Goal: Transaction & Acquisition: Download file/media

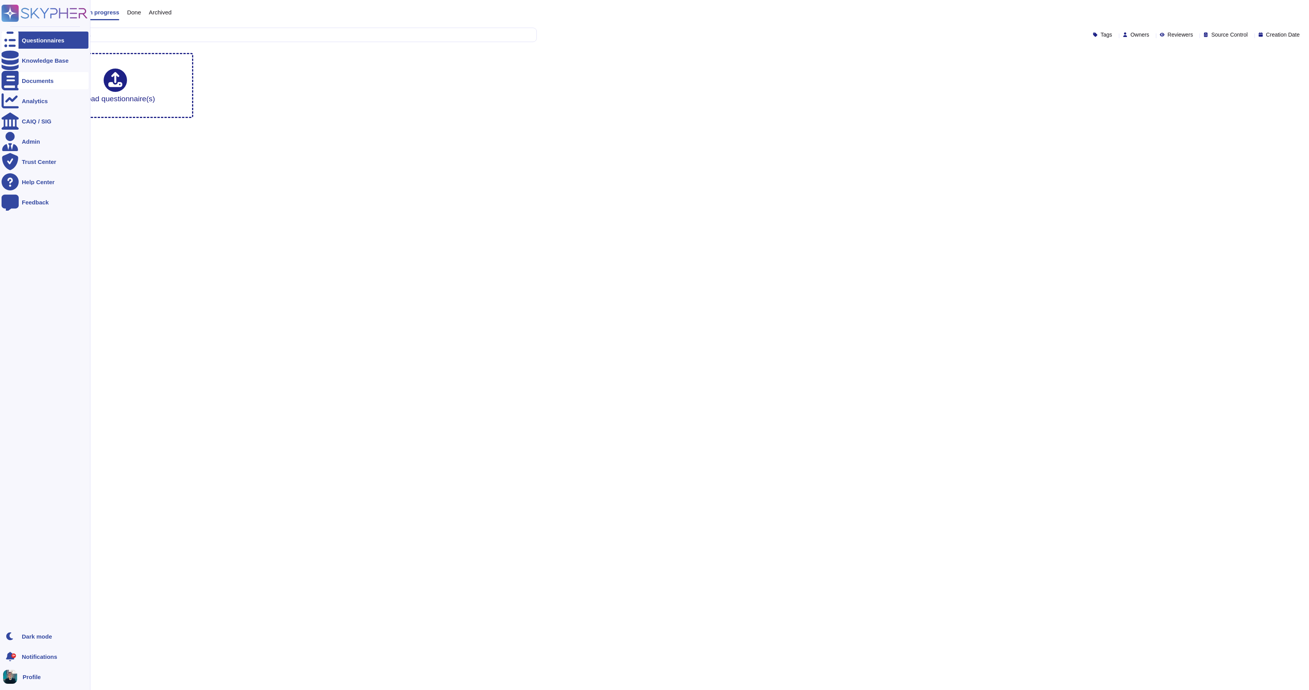
click at [34, 78] on div "Documents" at bounding box center [38, 81] width 32 height 6
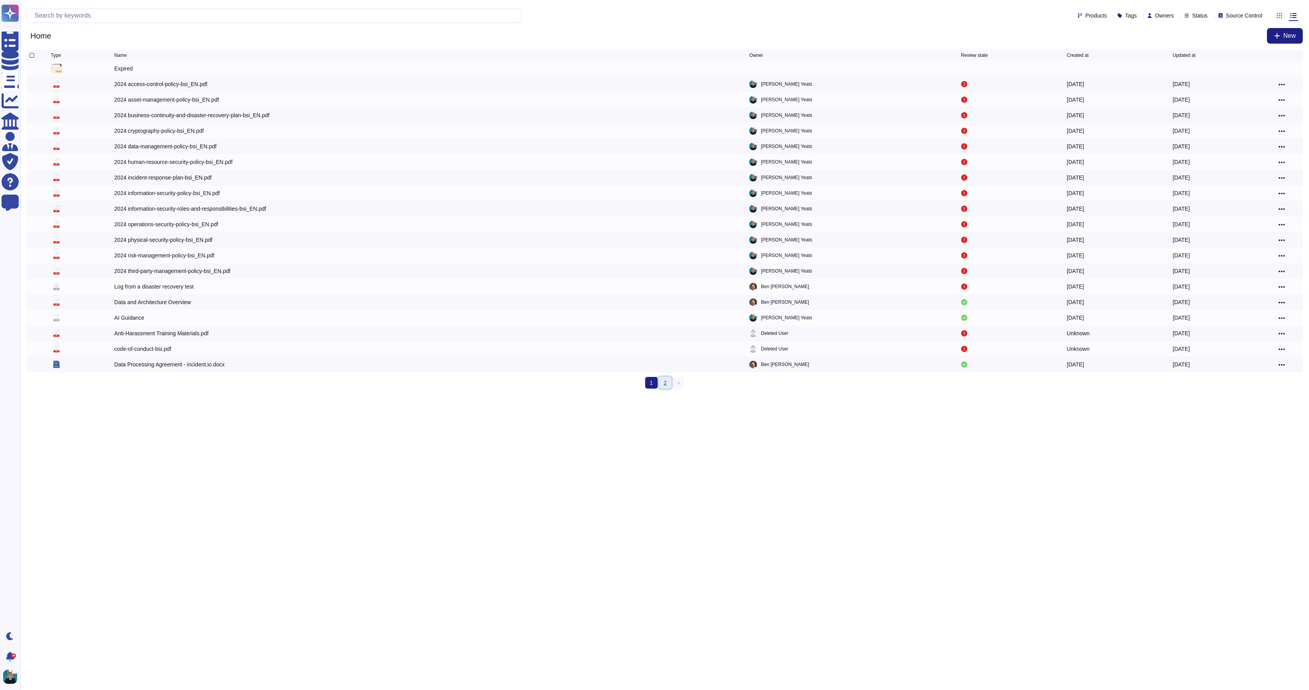
click at [660, 385] on link "2" at bounding box center [665, 383] width 12 height 12
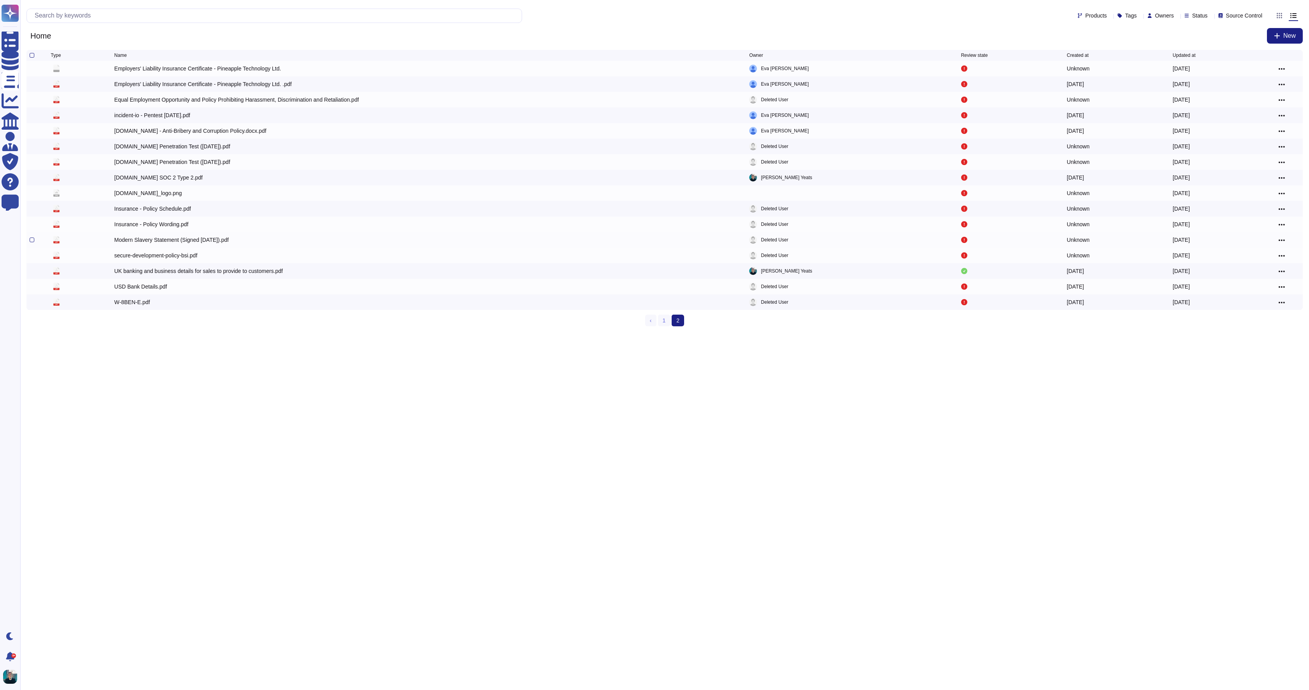
click at [219, 241] on div "Modern Slavery Statement (Signed November 2022).pdf" at bounding box center [171, 240] width 115 height 8
click at [32, 242] on div at bounding box center [32, 240] width 5 height 5
click at [0, 0] on input "checkbox" at bounding box center [0, 0] width 0 height 0
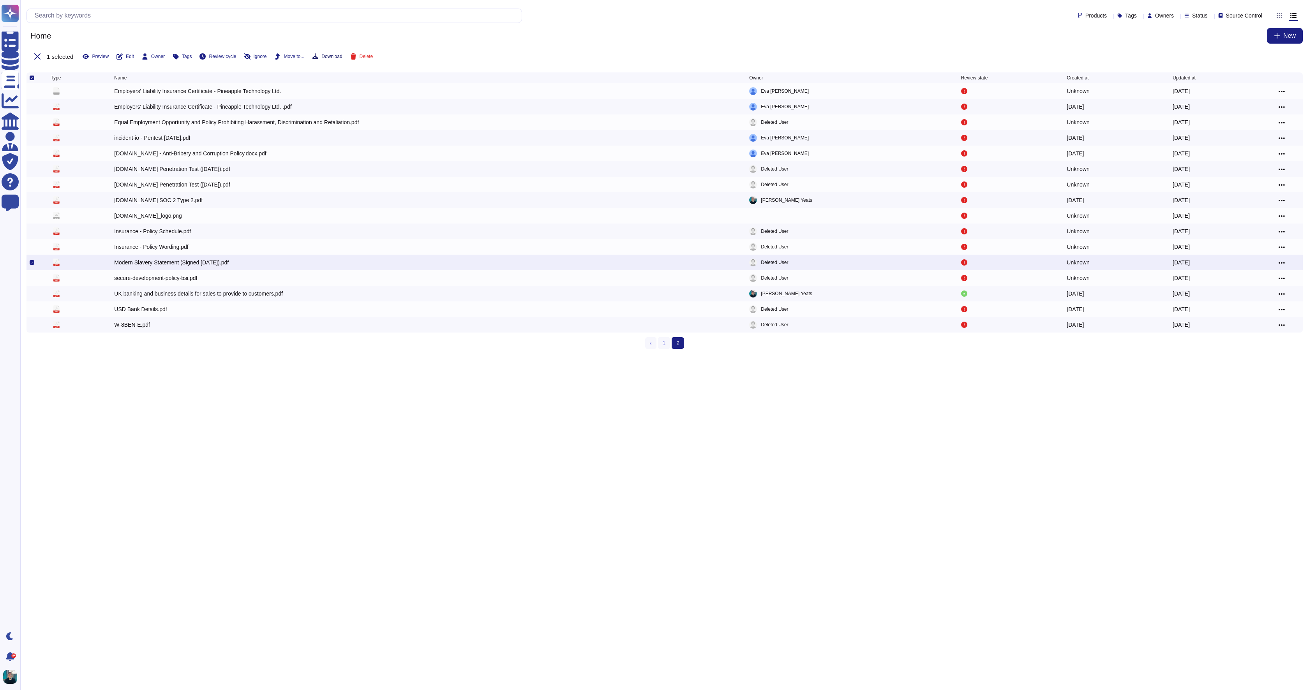
click at [334, 59] on button "Download" at bounding box center [327, 56] width 30 height 6
drag, startPoint x: 329, startPoint y: 382, endPoint x: 299, endPoint y: 368, distance: 32.9
click at [328, 355] on html "Questionnaires Knowledge Base Documents Analytics CAIQ / SIG Admin Trust Center…" at bounding box center [654, 177] width 1309 height 355
click at [179, 149] on div "pdf incident.io - Anti-Bribery and Corruption Policy.docx.pdf Eva Camus-Smith 2…" at bounding box center [664, 154] width 1277 height 16
click at [34, 265] on div at bounding box center [32, 262] width 5 height 5
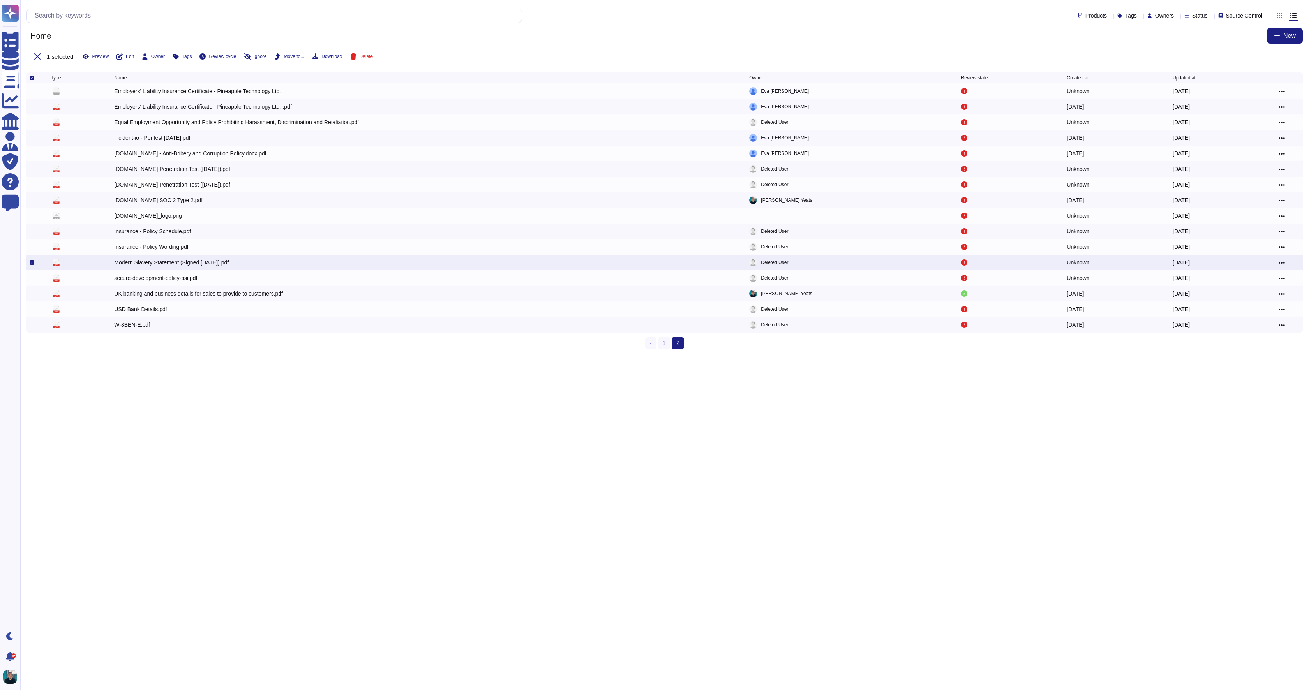
click at [0, 0] on input "checkbox" at bounding box center [0, 0] width 0 height 0
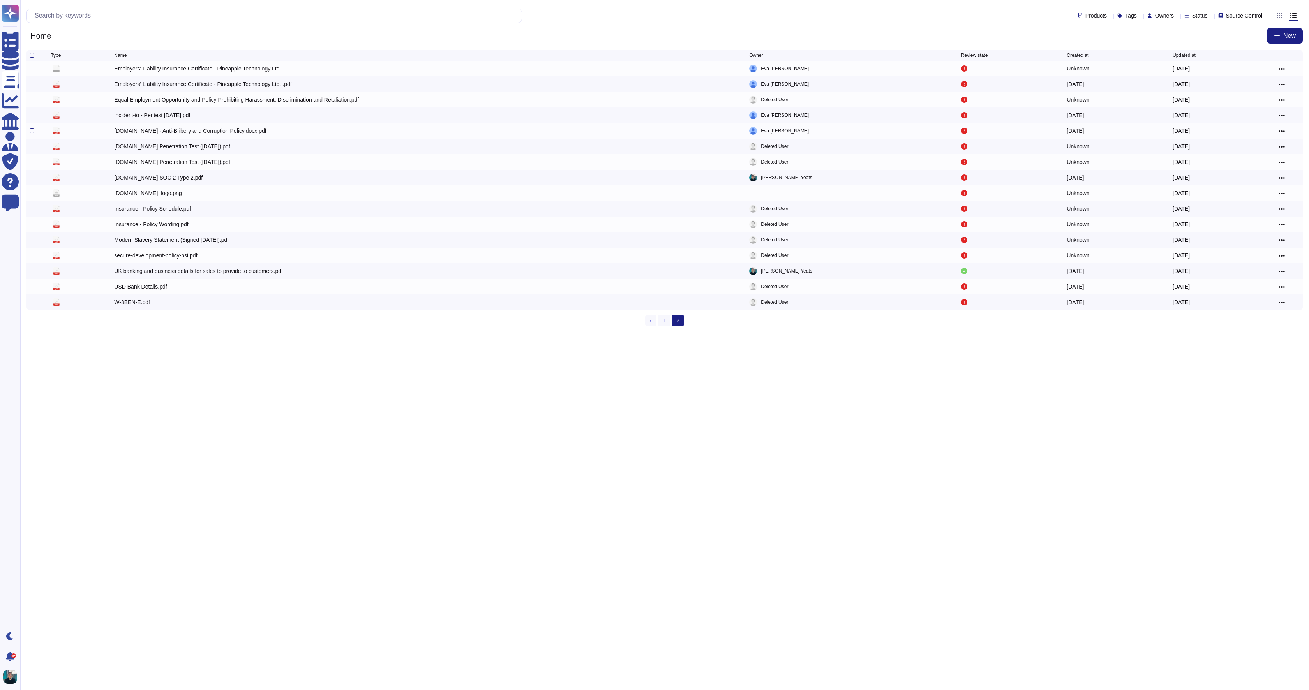
click at [131, 127] on div "pdf incident.io - Anti-Bribery and Corruption Policy.docx.pdf Eva Camus-Smith 2…" at bounding box center [664, 131] width 1277 height 16
click at [131, 131] on div "incident.io - Anti-Bribery and Corruption Policy.docx.pdf" at bounding box center [190, 131] width 152 height 8
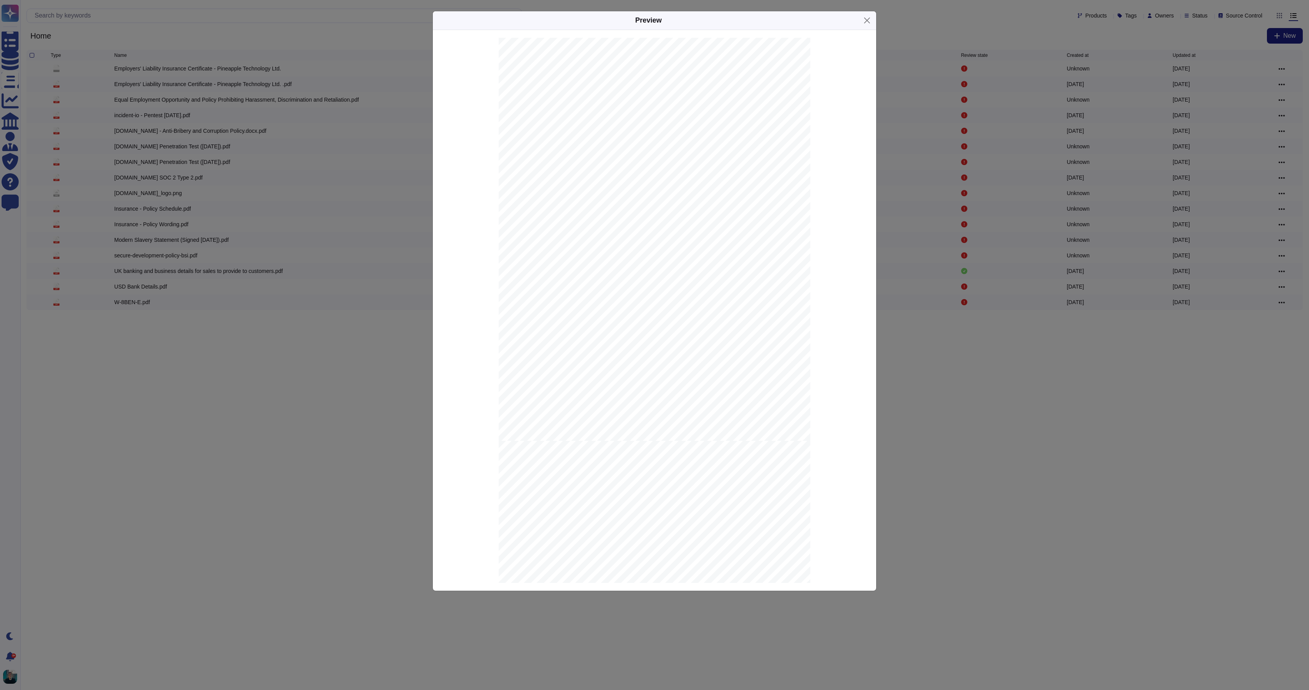
click at [332, 124] on div "Preview Anti-Bribery and Corruption Policy incident.io Last updated Status Vers…" at bounding box center [654, 345] width 1309 height 690
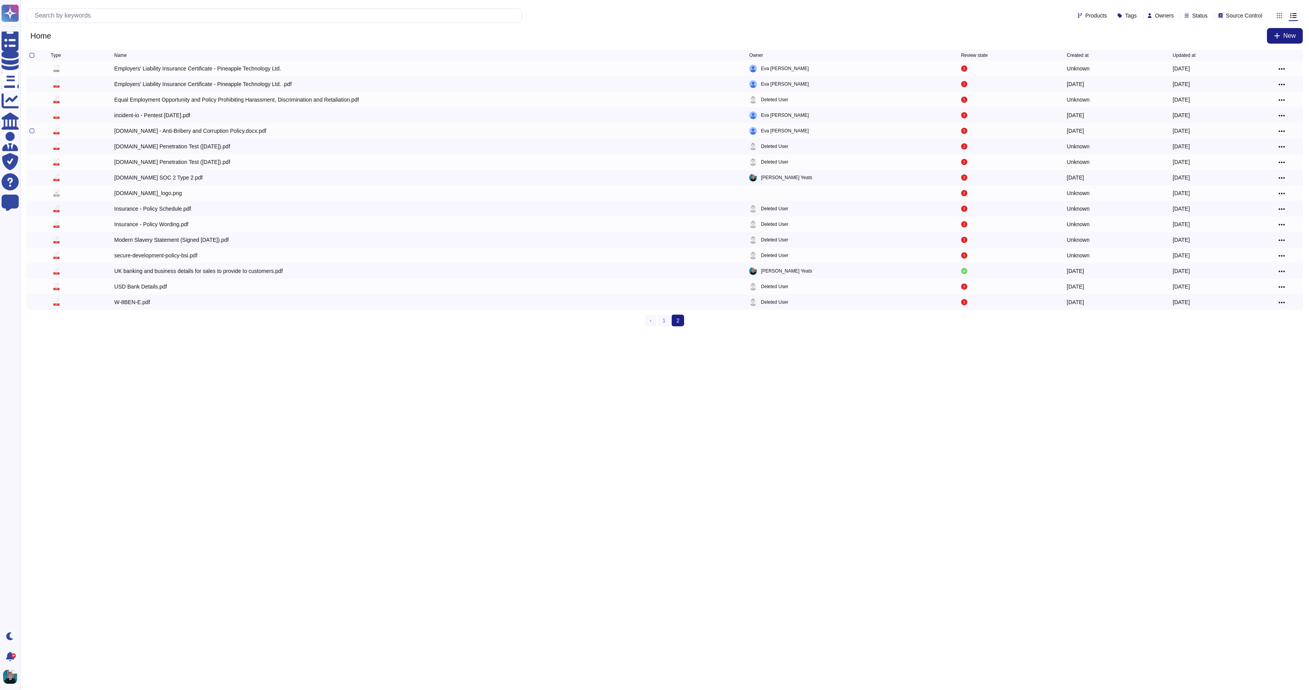
click at [182, 130] on div "incident.io - Anti-Bribery and Corruption Policy.docx.pdf" at bounding box center [190, 131] width 152 height 8
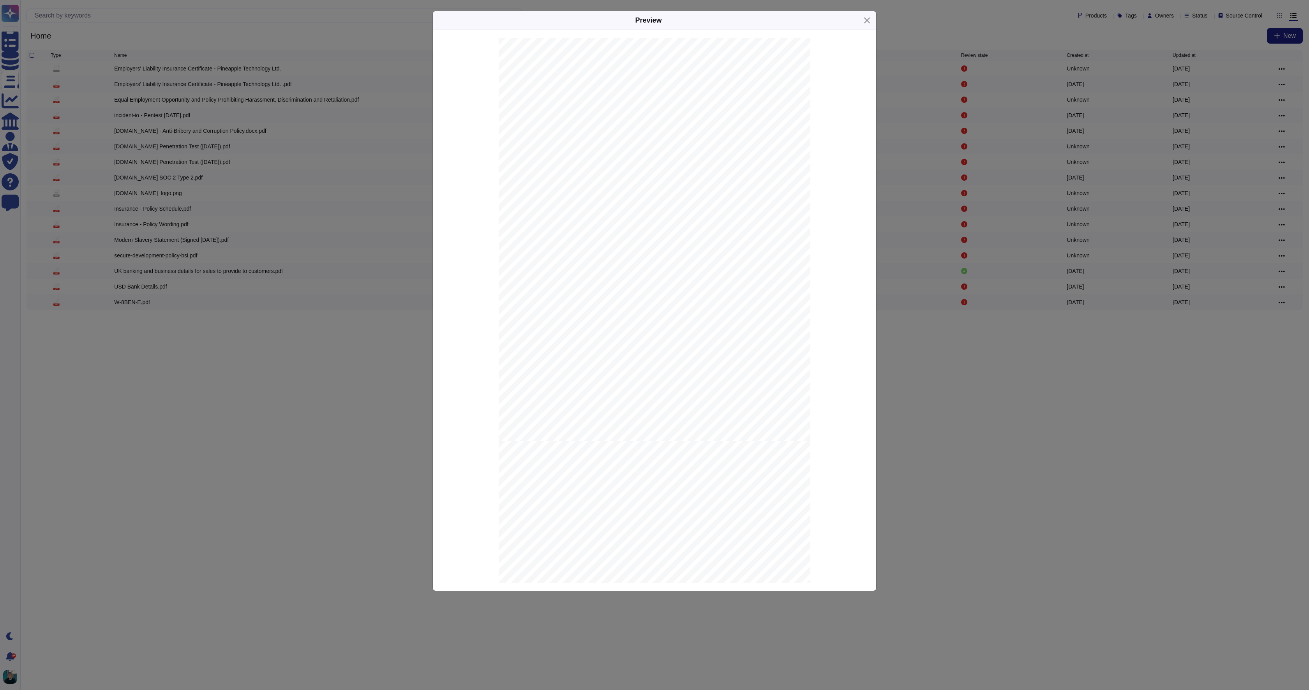
click at [281, 186] on div "Preview Anti-Bribery and Corruption Policy incident.io Last updated Status Vers…" at bounding box center [654, 345] width 1309 height 690
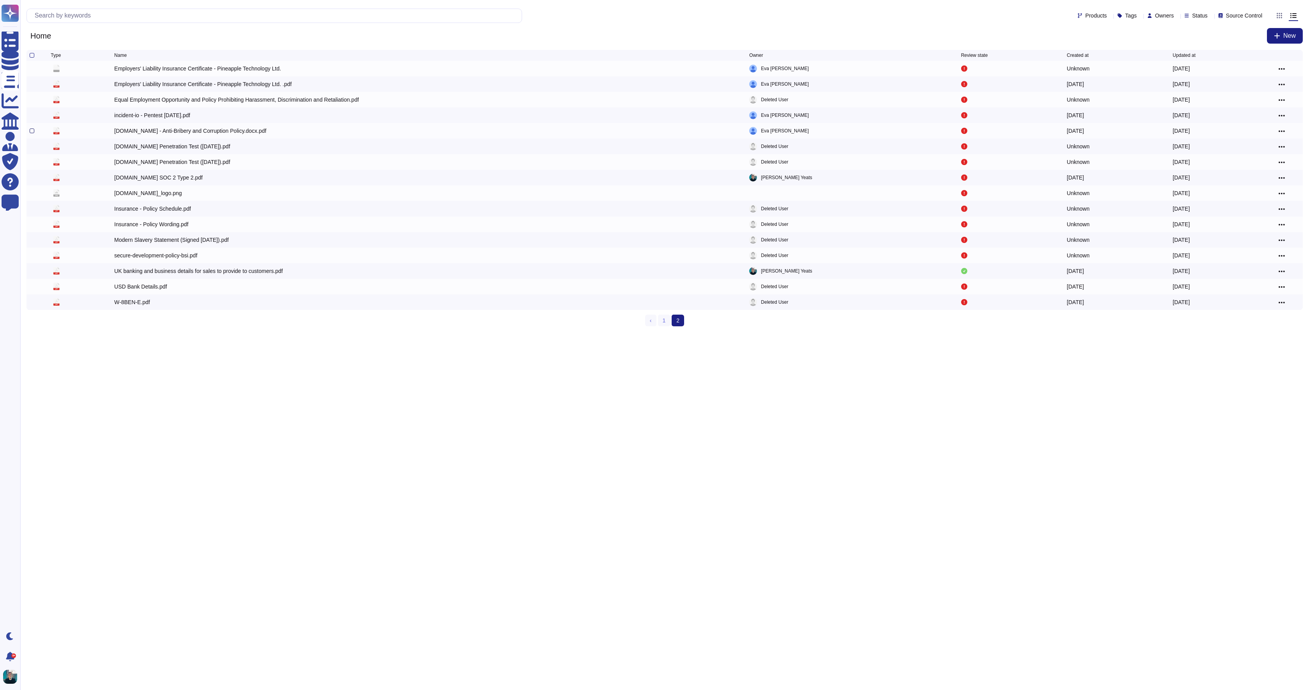
click at [32, 133] on div at bounding box center [32, 131] width 5 height 5
click at [0, 0] on input "checkbox" at bounding box center [0, 0] width 0 height 0
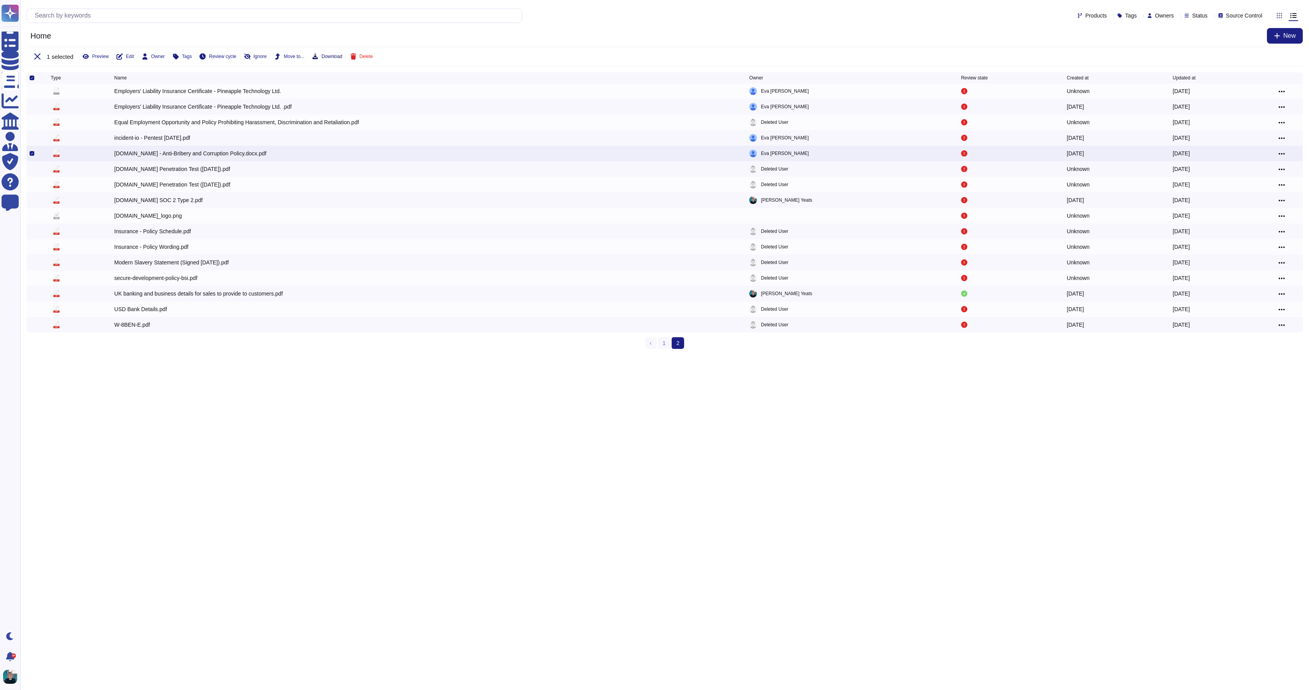
click at [318, 55] on icon at bounding box center [315, 56] width 6 height 6
click at [675, 355] on html "Questionnaires Knowledge Base Documents Analytics CAIQ / SIG Admin Trust Center…" at bounding box center [654, 177] width 1309 height 355
